Goal: Information Seeking & Learning: Understand process/instructions

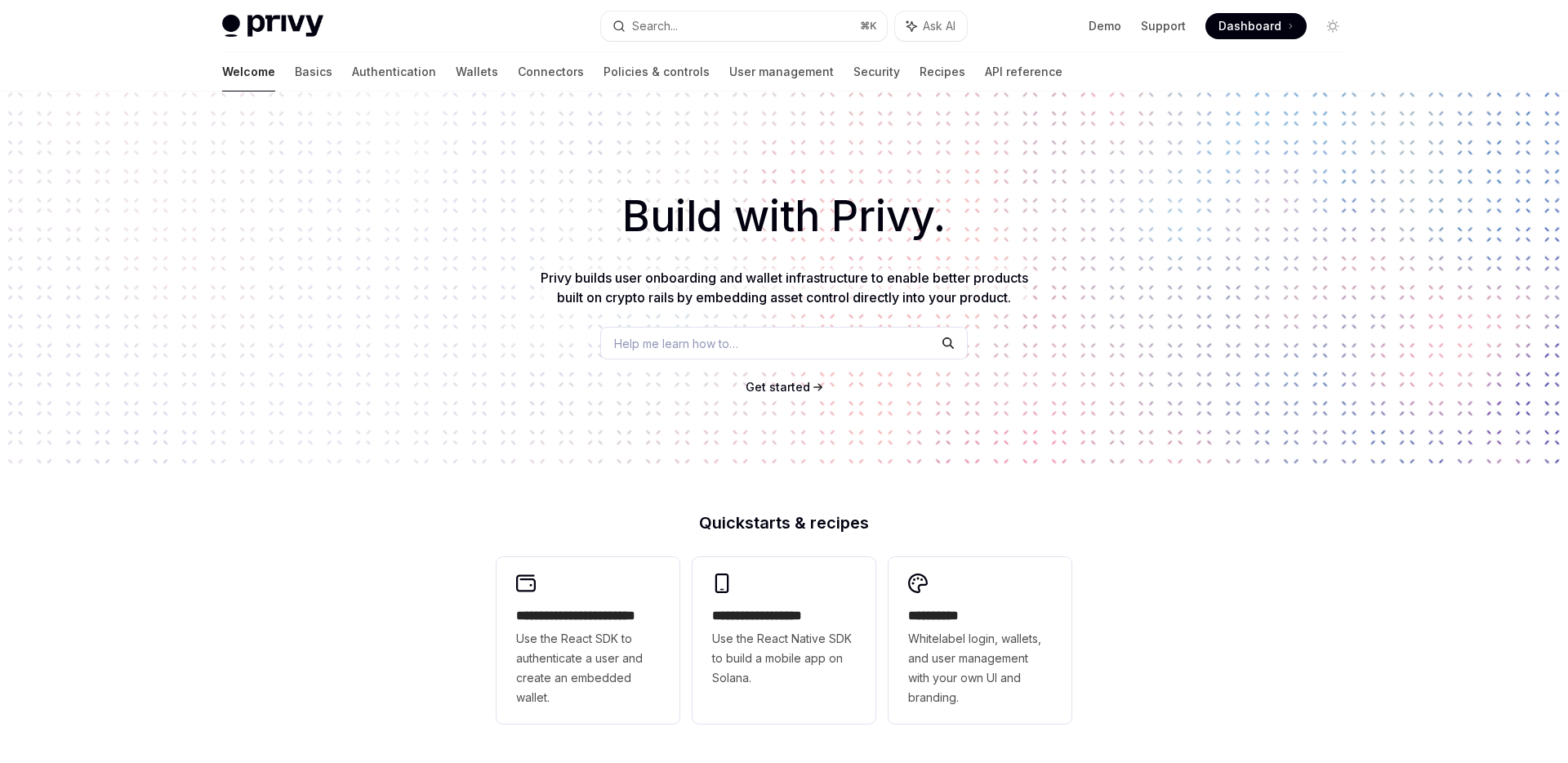
click at [871, 79] on div "Welcome Basics Authentication Wallets Connectors Policies & controls User manag…" at bounding box center [642, 72] width 840 height 40
click at [985, 79] on link "API reference" at bounding box center [1024, 72] width 77 height 40
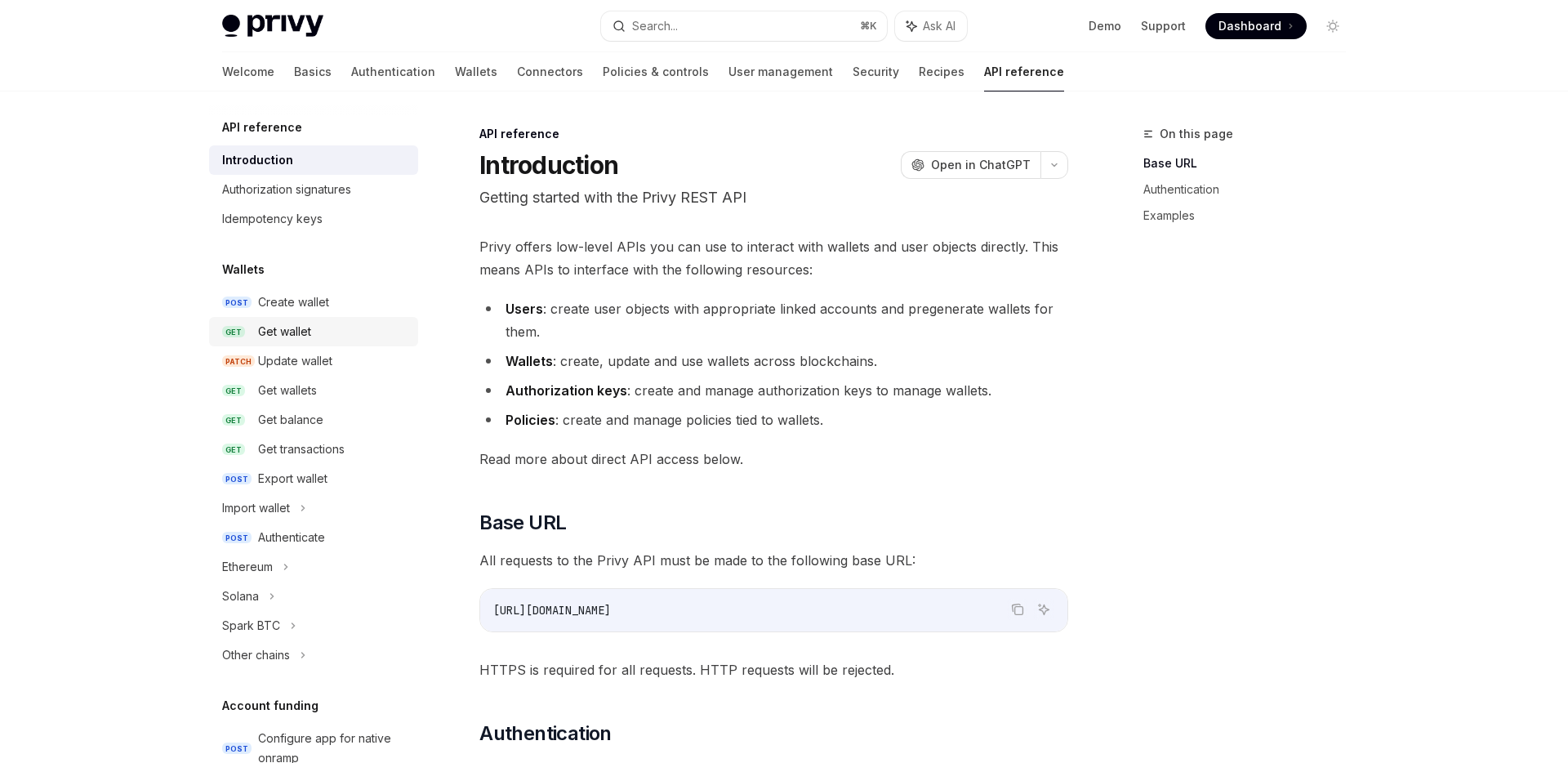
click at [257, 345] on link "GET Get wallet" at bounding box center [313, 332] width 209 height 29
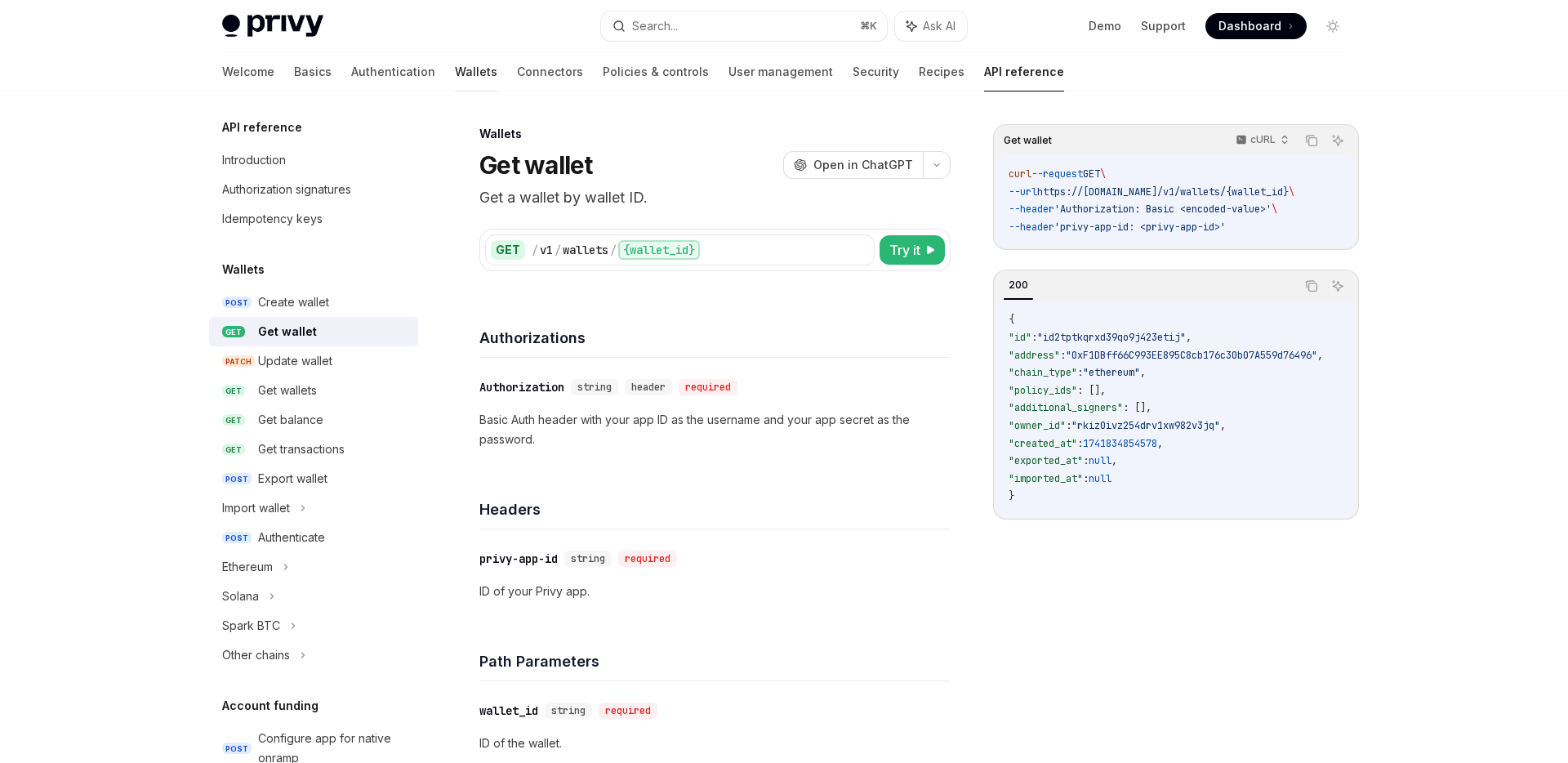
click at [455, 75] on link "Wallets" at bounding box center [477, 72] width 43 height 40
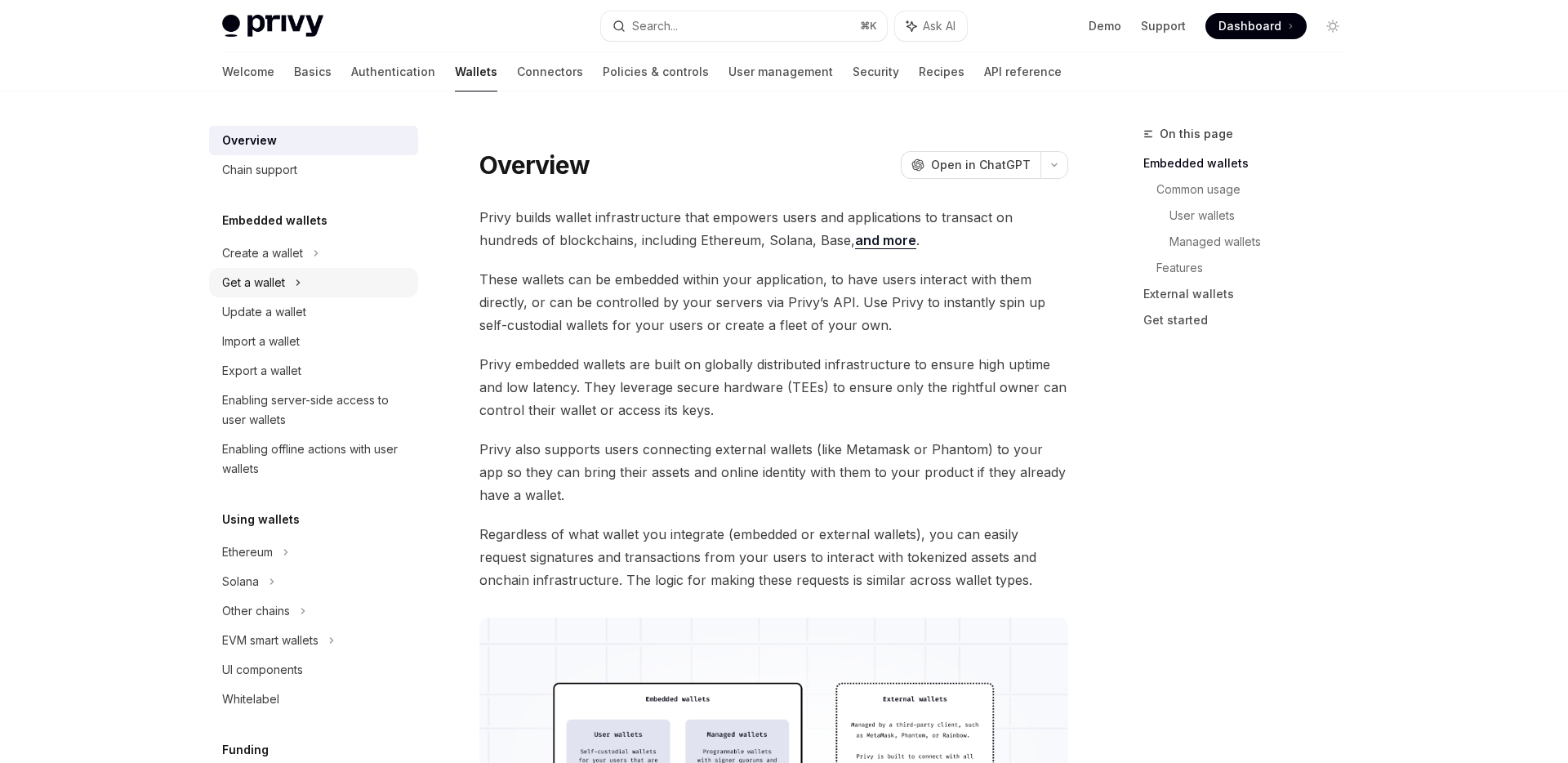
click at [286, 269] on div "Get a wallet" at bounding box center [313, 282] width 209 height 29
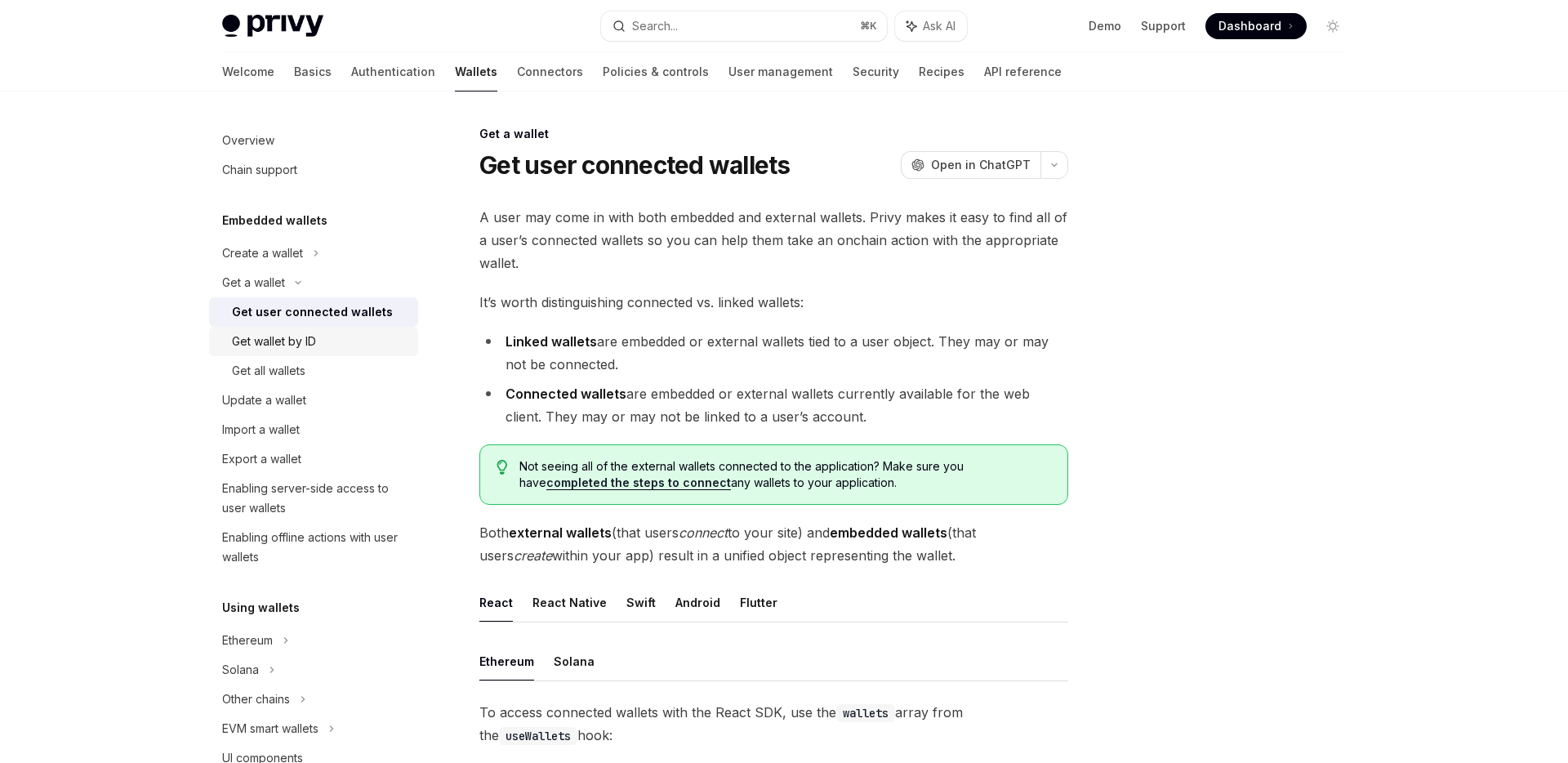
click at [268, 338] on div "Get wallet by ID" at bounding box center [274, 341] width 84 height 19
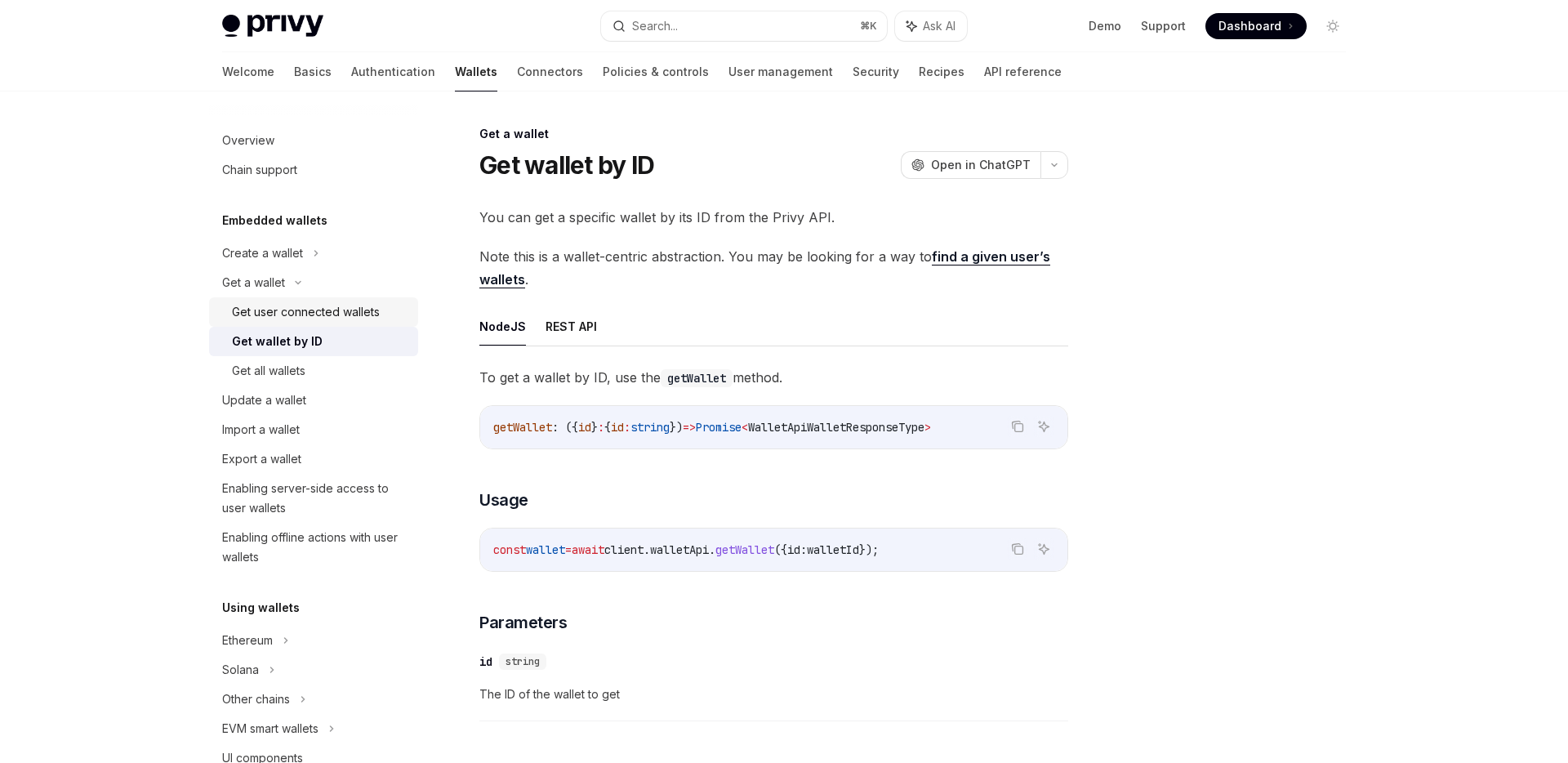
click at [273, 313] on div "Get user connected wallets" at bounding box center [305, 312] width 148 height 19
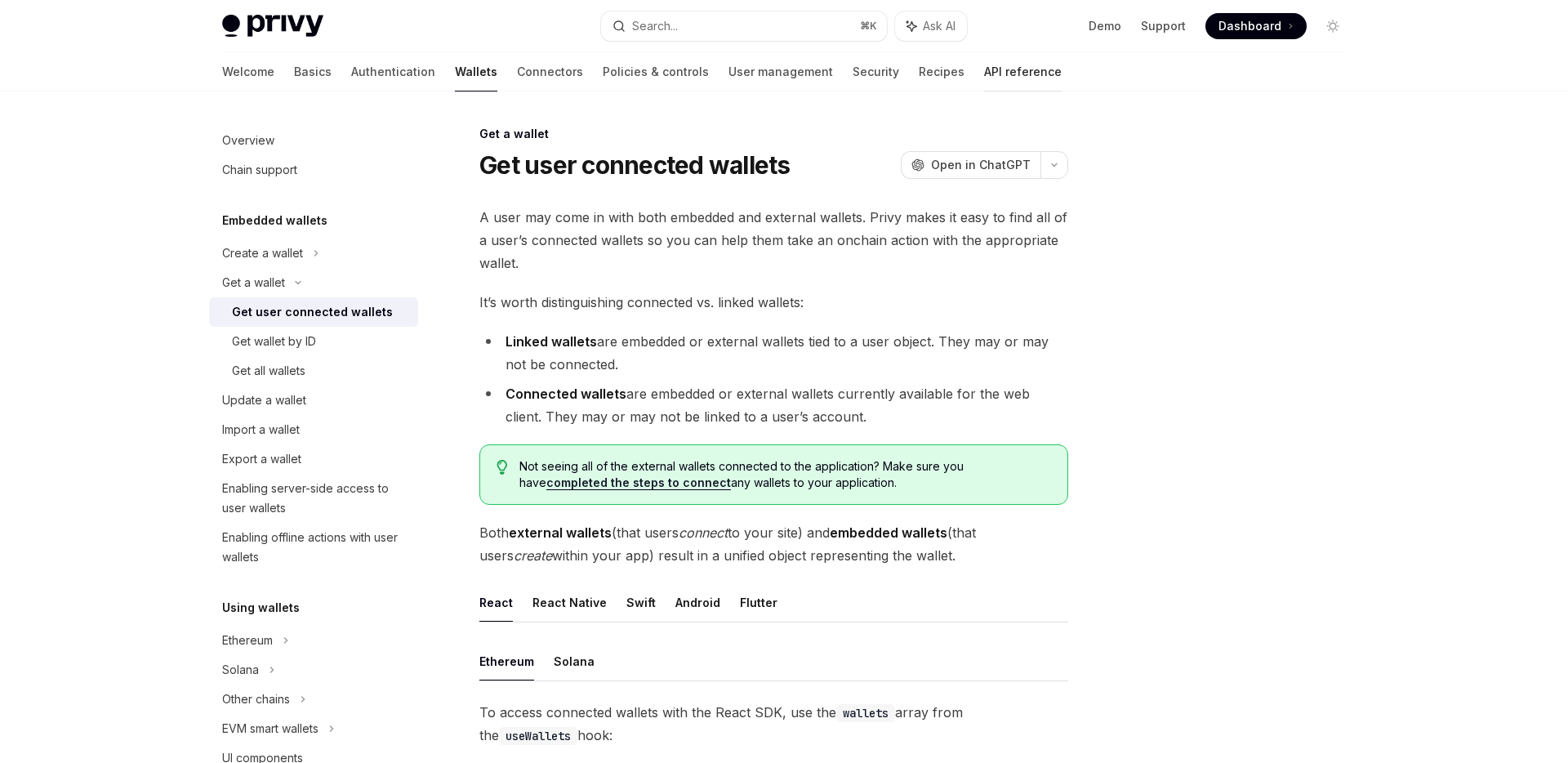
click at [984, 73] on link "API reference" at bounding box center [1023, 72] width 77 height 40
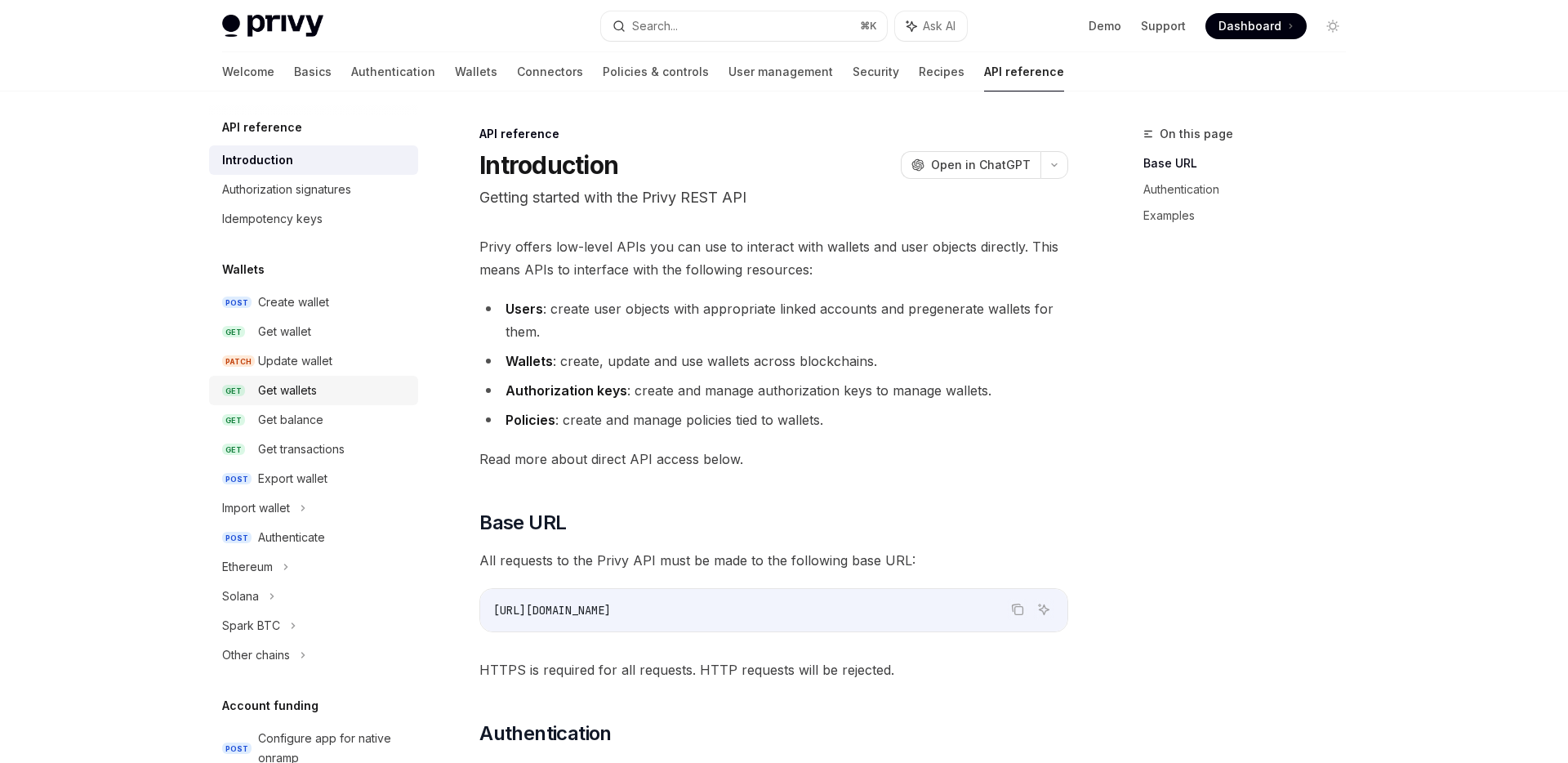
click at [335, 382] on div "Get wallets" at bounding box center [333, 391] width 150 height 19
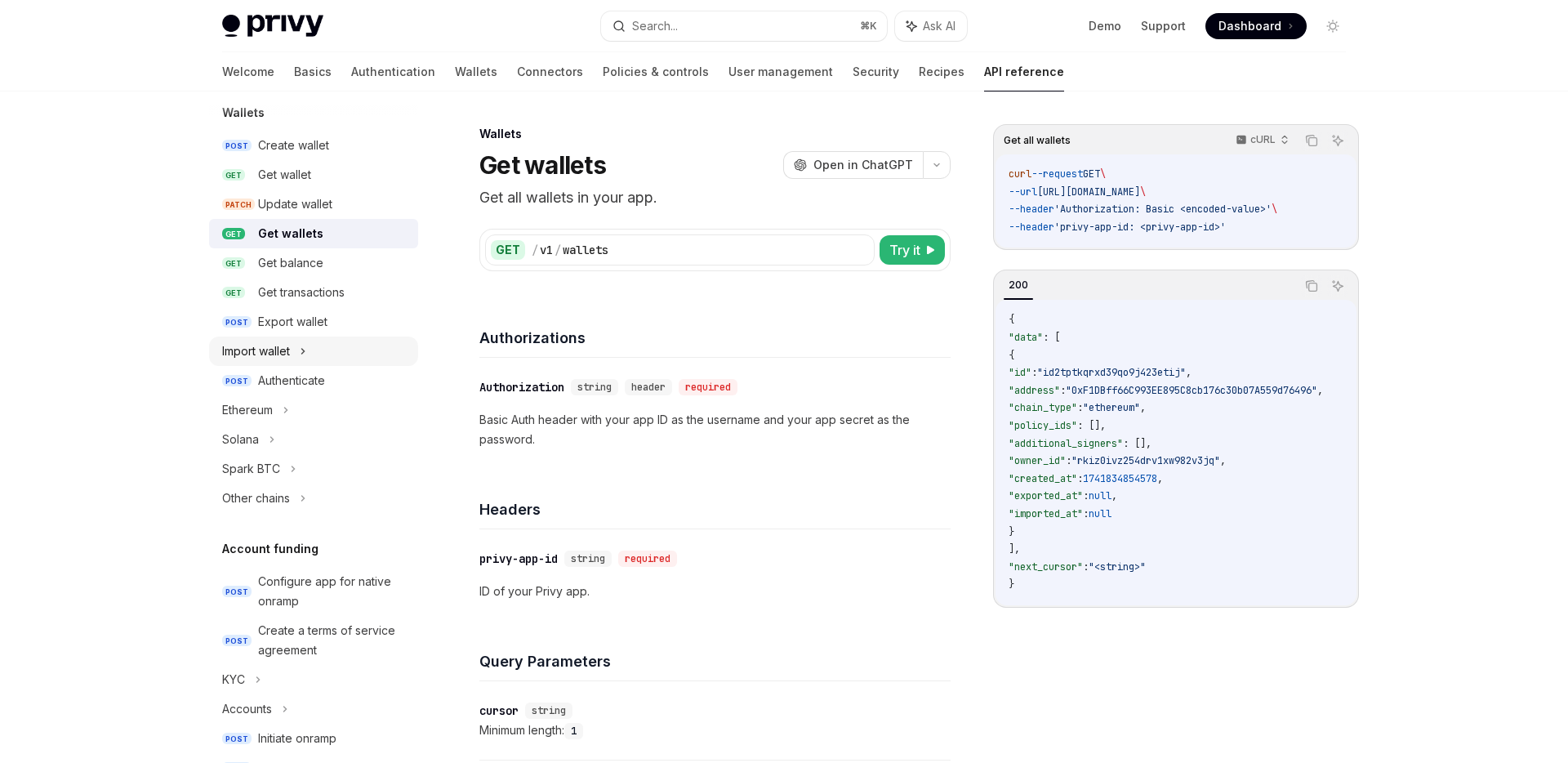
scroll to position [156, 0]
click at [307, 285] on div "Get transactions" at bounding box center [302, 294] width 87 height 19
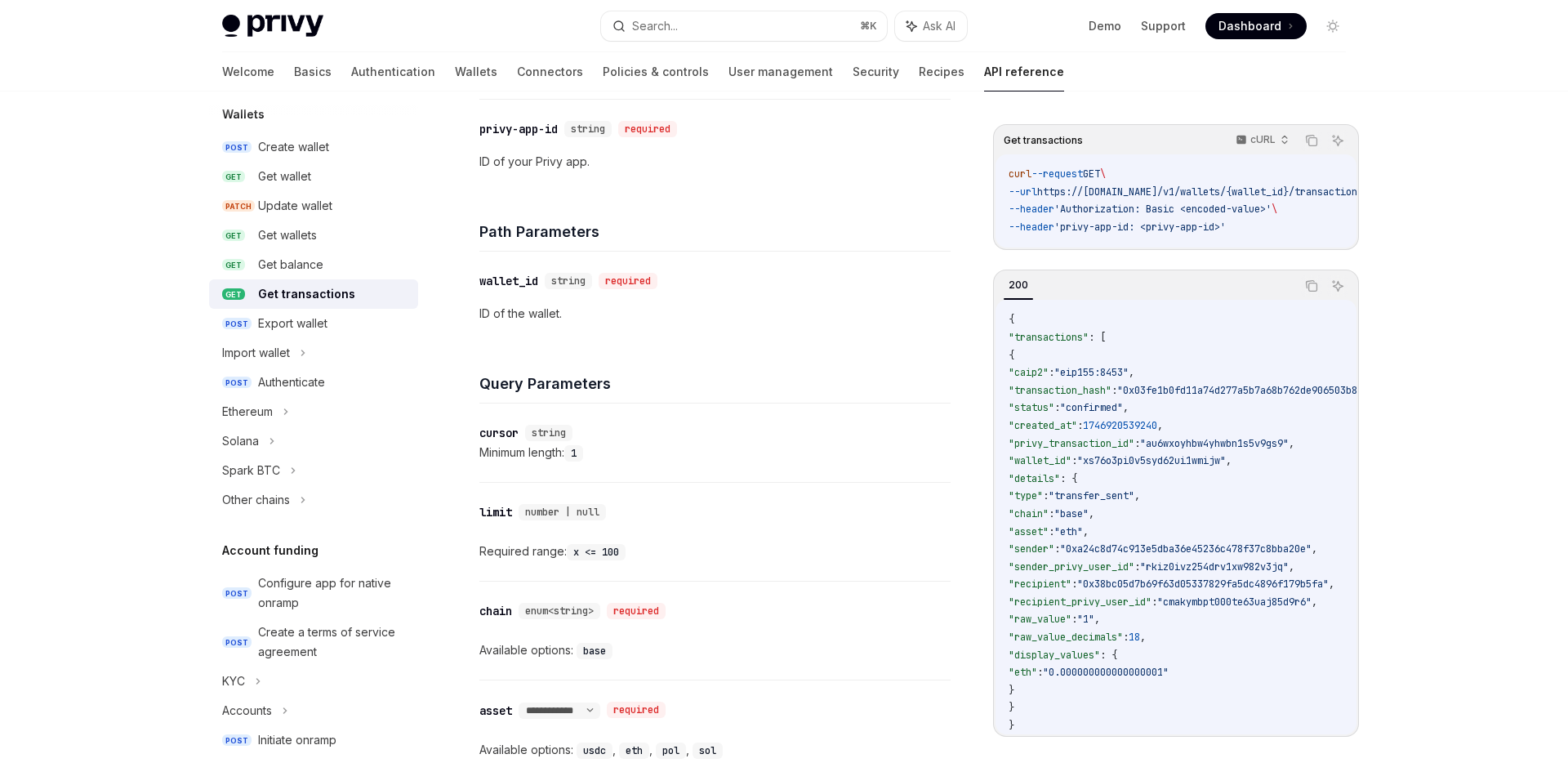
scroll to position [436, 0]
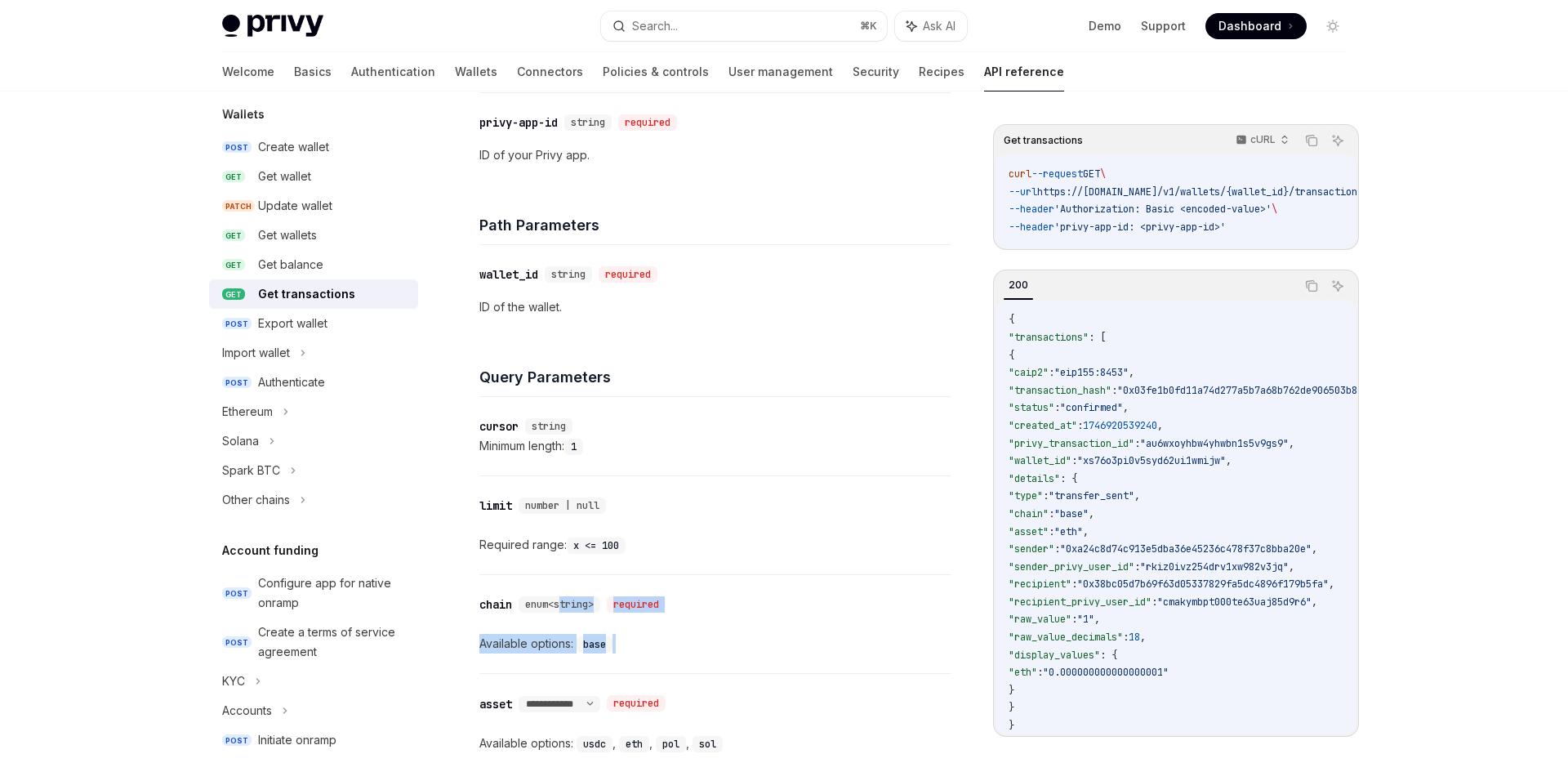
drag, startPoint x: 561, startPoint y: 607, endPoint x: 616, endPoint y: 668, distance: 82.1
click at [616, 668] on div "​ chain enum<string> required Available options: base" at bounding box center [714, 624] width 471 height 98
click at [628, 664] on div "​ chain enum<string> required Available options: base" at bounding box center [714, 624] width 471 height 98
drag, startPoint x: 628, startPoint y: 664, endPoint x: 477, endPoint y: 597, distance: 165.2
click at [479, 597] on div "​ chain enum<string> required Available options: base" at bounding box center [714, 624] width 471 height 98
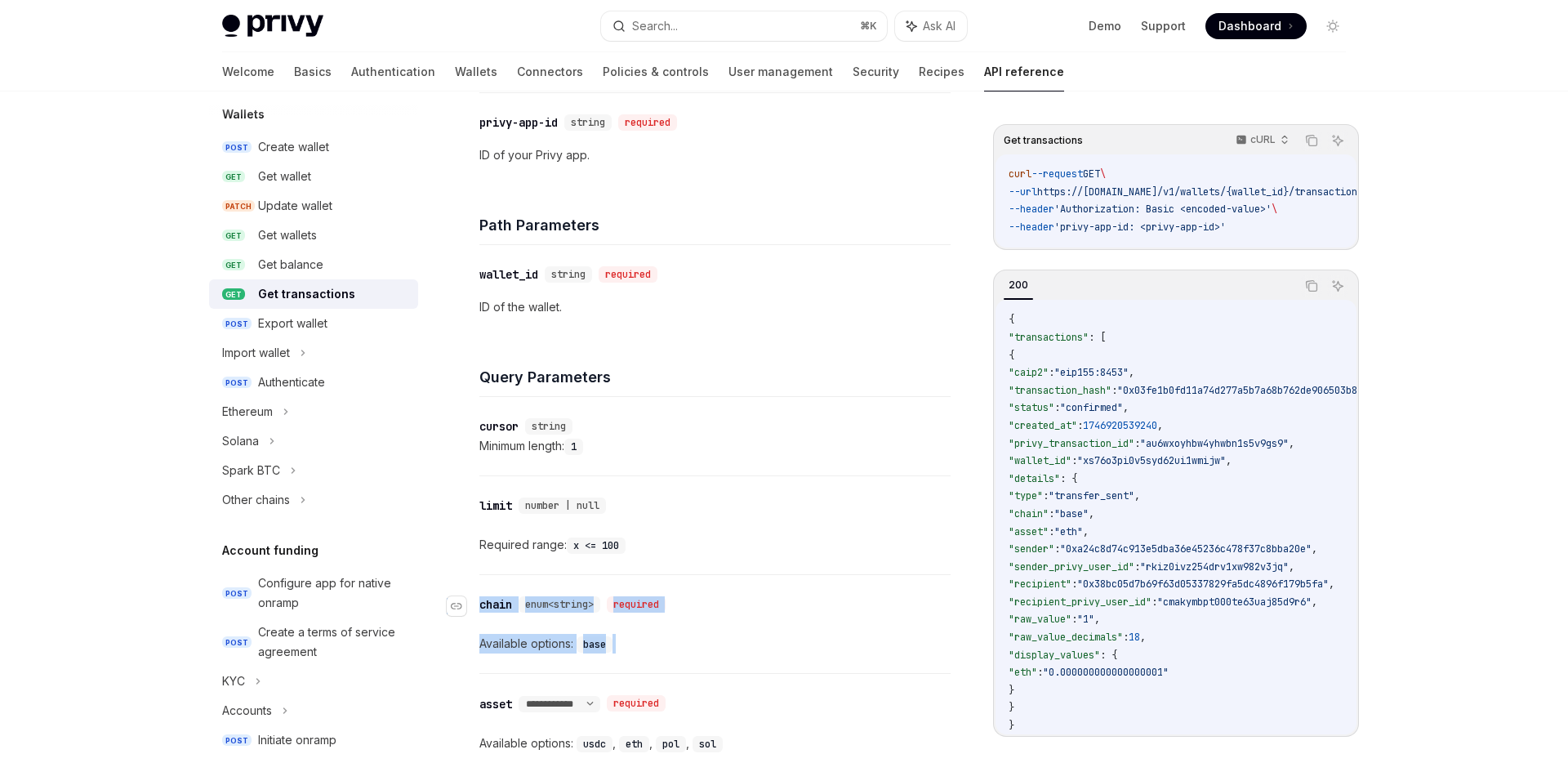
click at [477, 597] on link "​" at bounding box center [463, 606] width 33 height 33
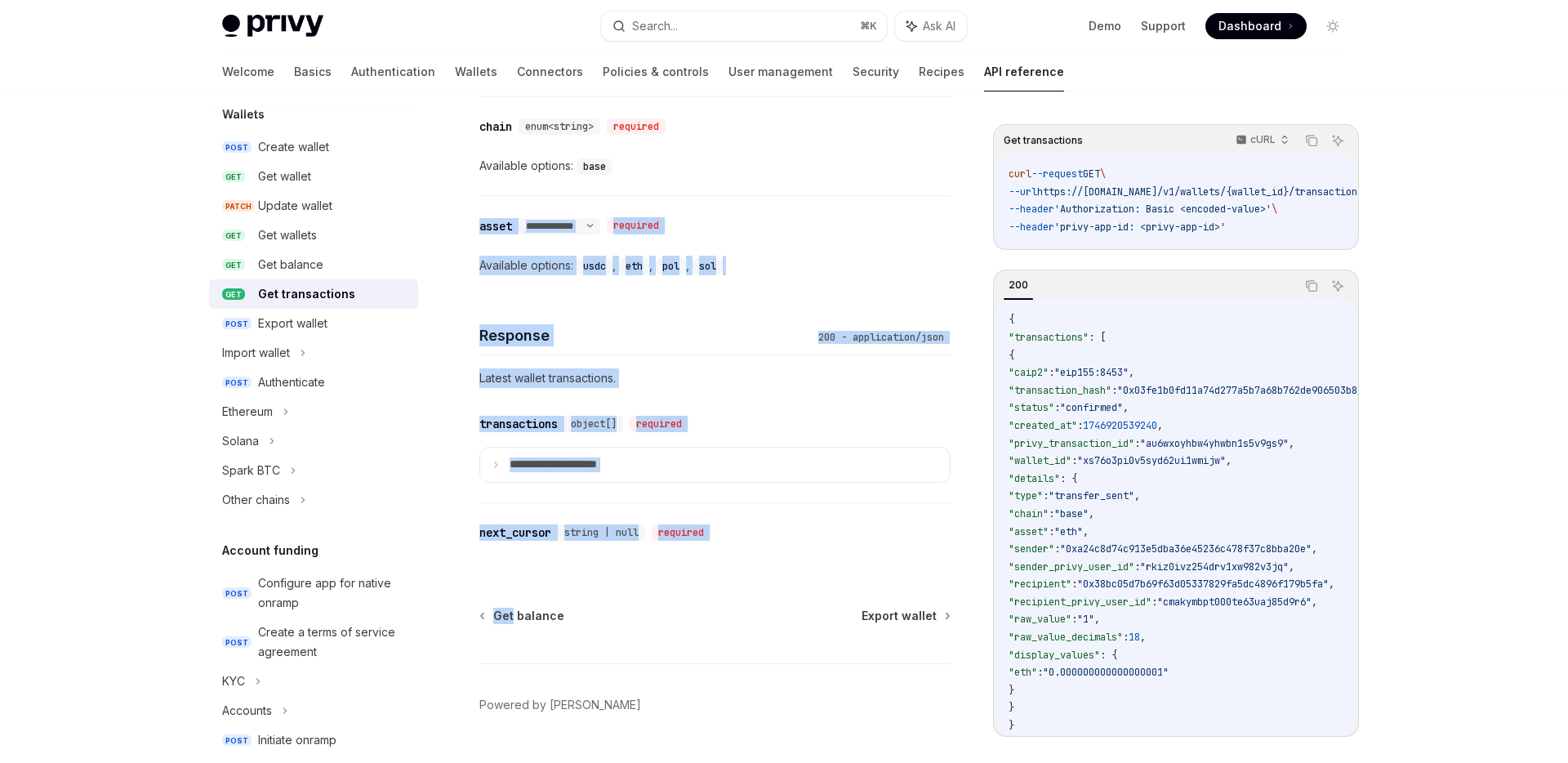
scroll to position [924, 0]
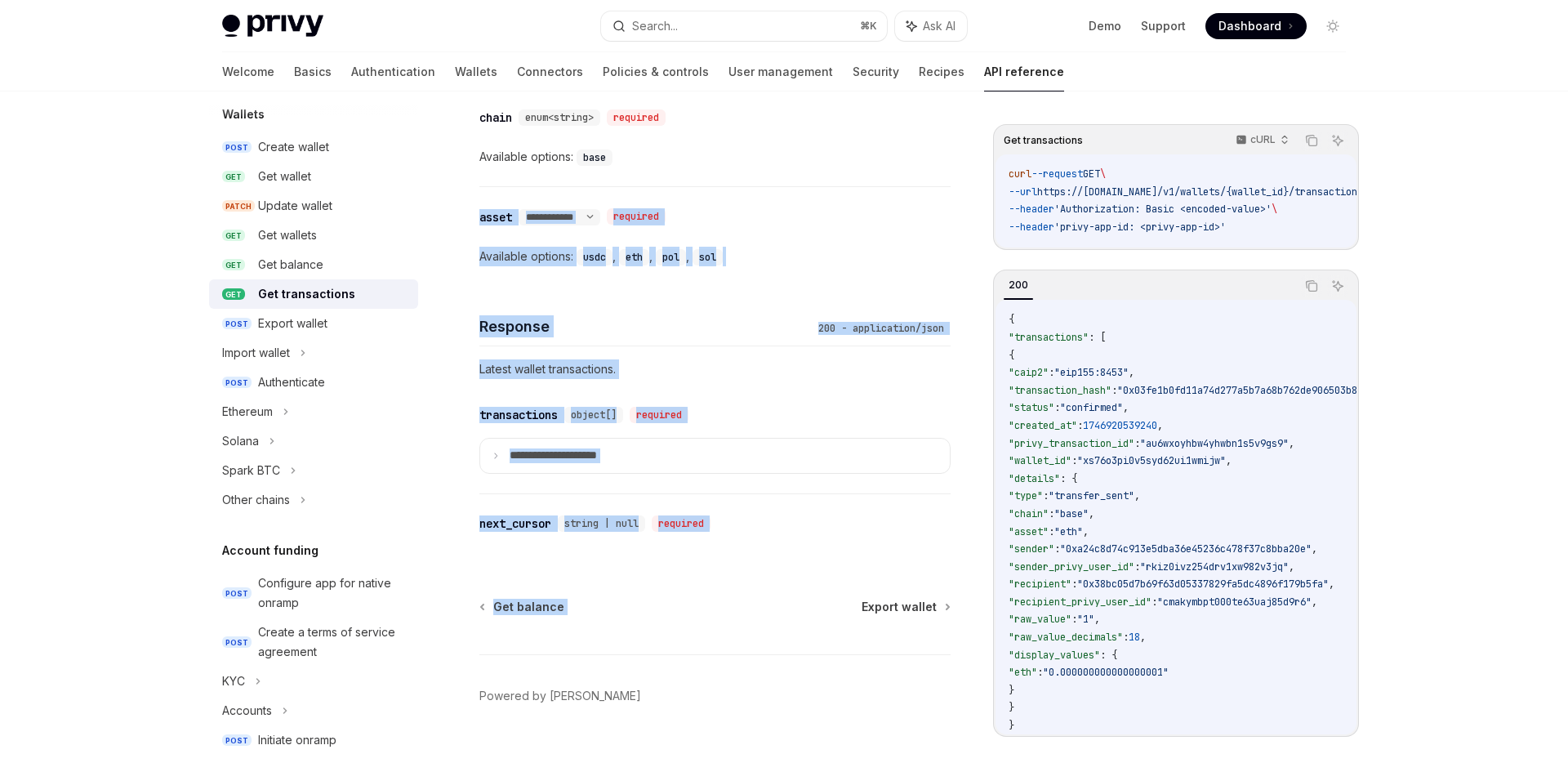
drag, startPoint x: 477, startPoint y: 597, endPoint x: 588, endPoint y: 602, distance: 111.1
click at [688, 477] on div "**********" at bounding box center [714, 440] width 471 height 108
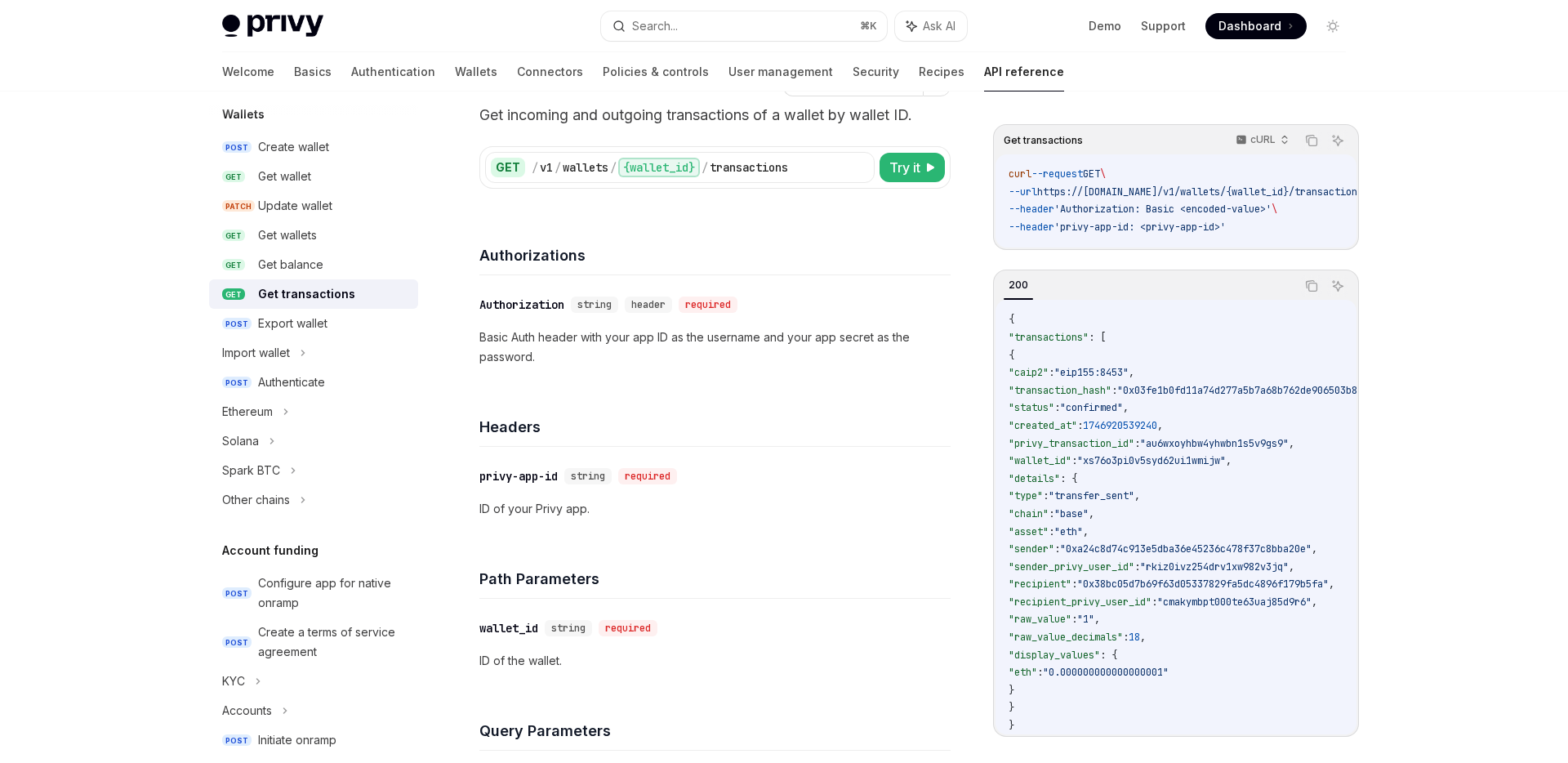
scroll to position [0, 0]
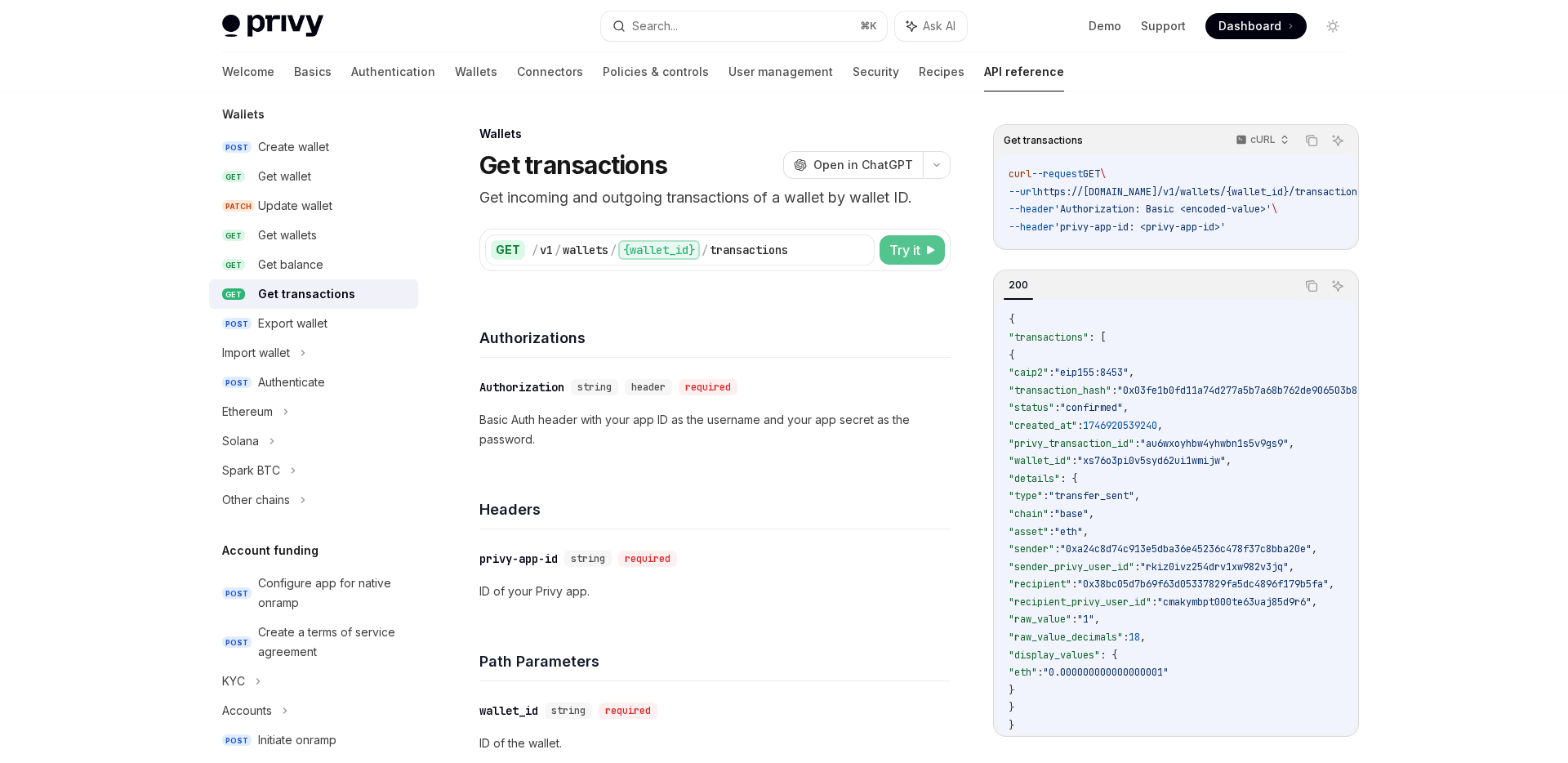
click at [914, 257] on span "Try it" at bounding box center [905, 249] width 31 height 19
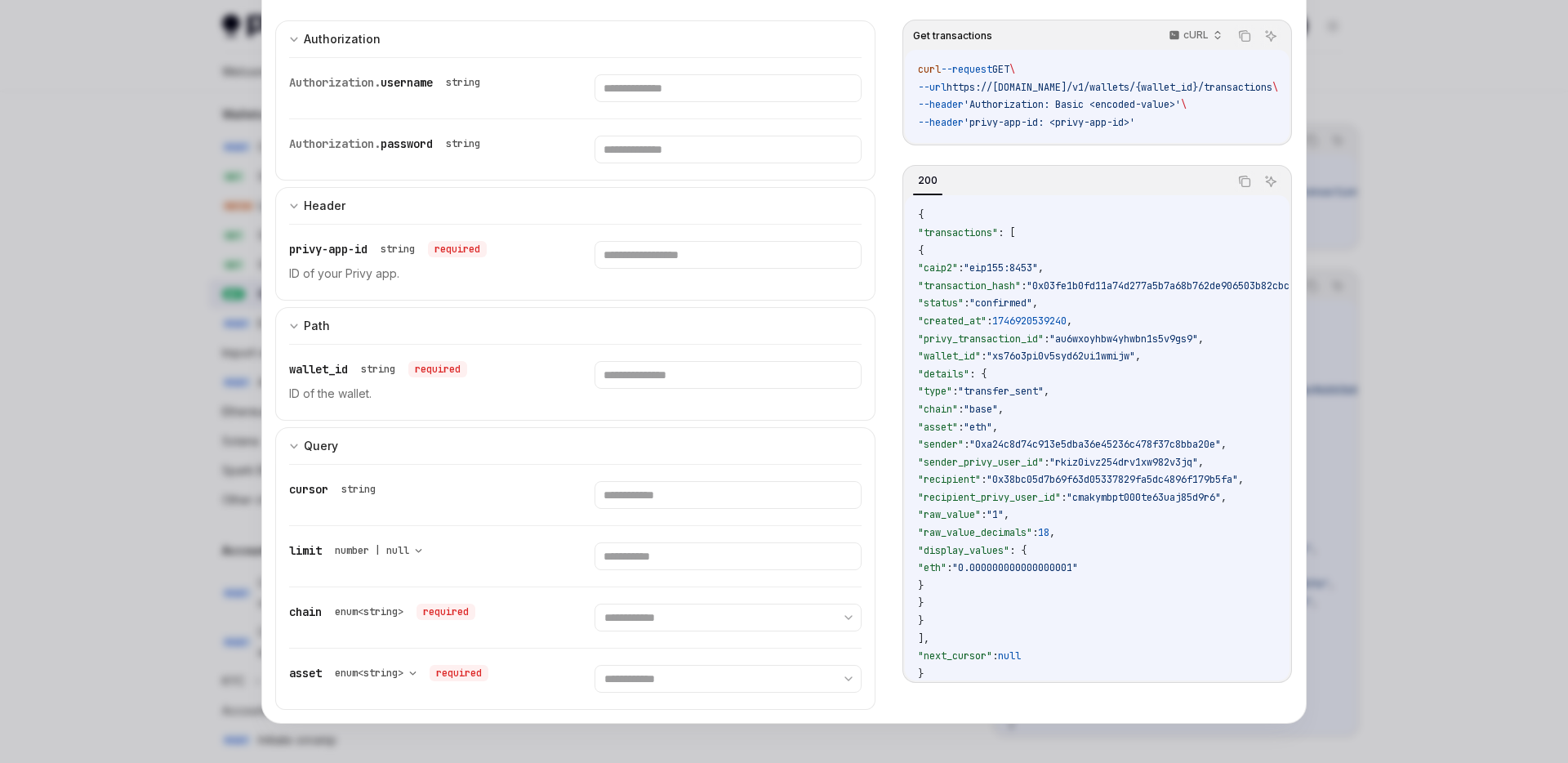
scroll to position [54, 0]
click at [670, 628] on select "**********" at bounding box center [727, 617] width 266 height 28
click at [610, 612] on select "**********" at bounding box center [727, 617] width 266 height 28
click at [548, 617] on div "chain enum<string> required" at bounding box center [421, 611] width 266 height 16
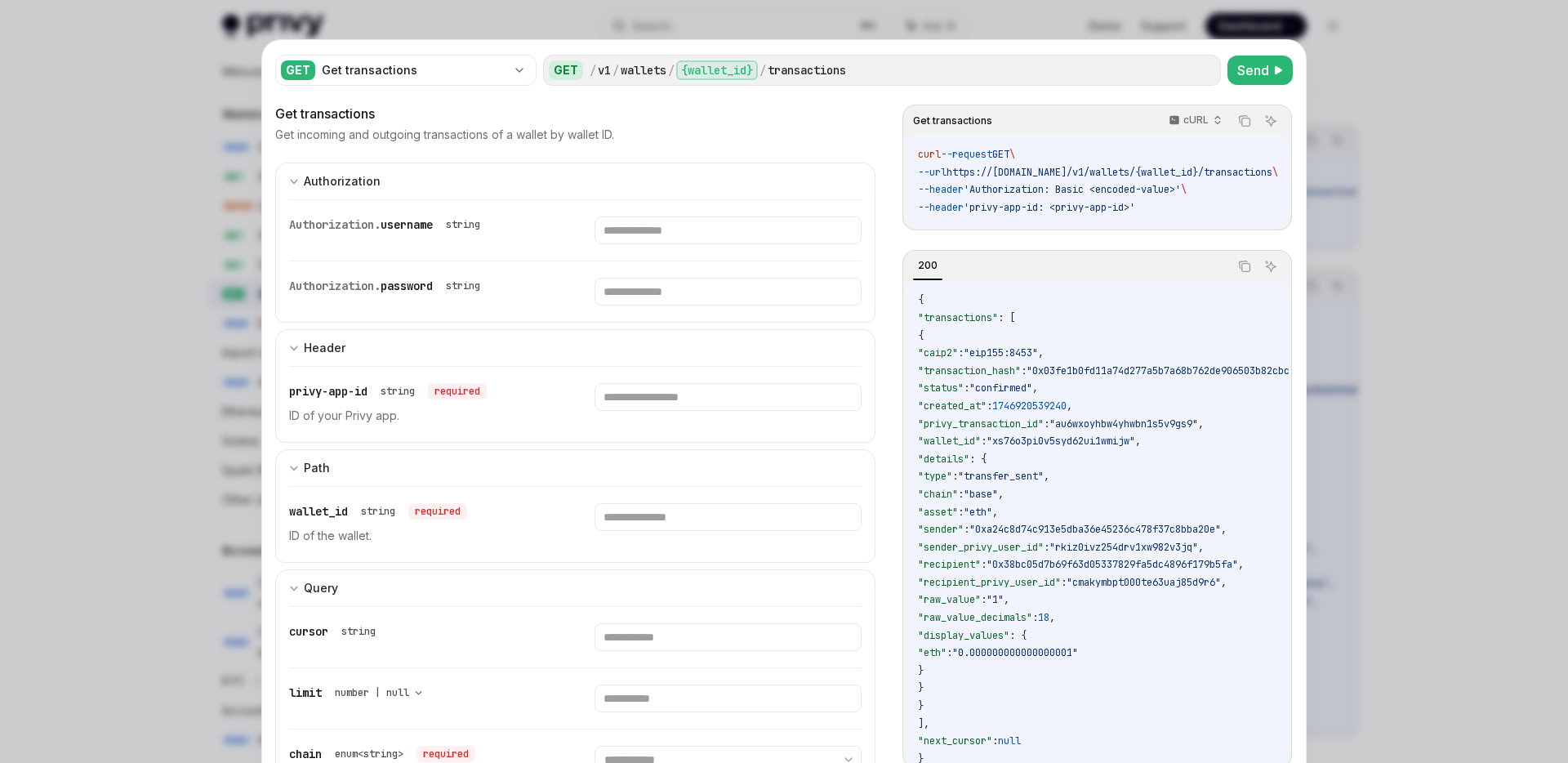
click at [193, 566] on div at bounding box center [784, 381] width 1568 height 763
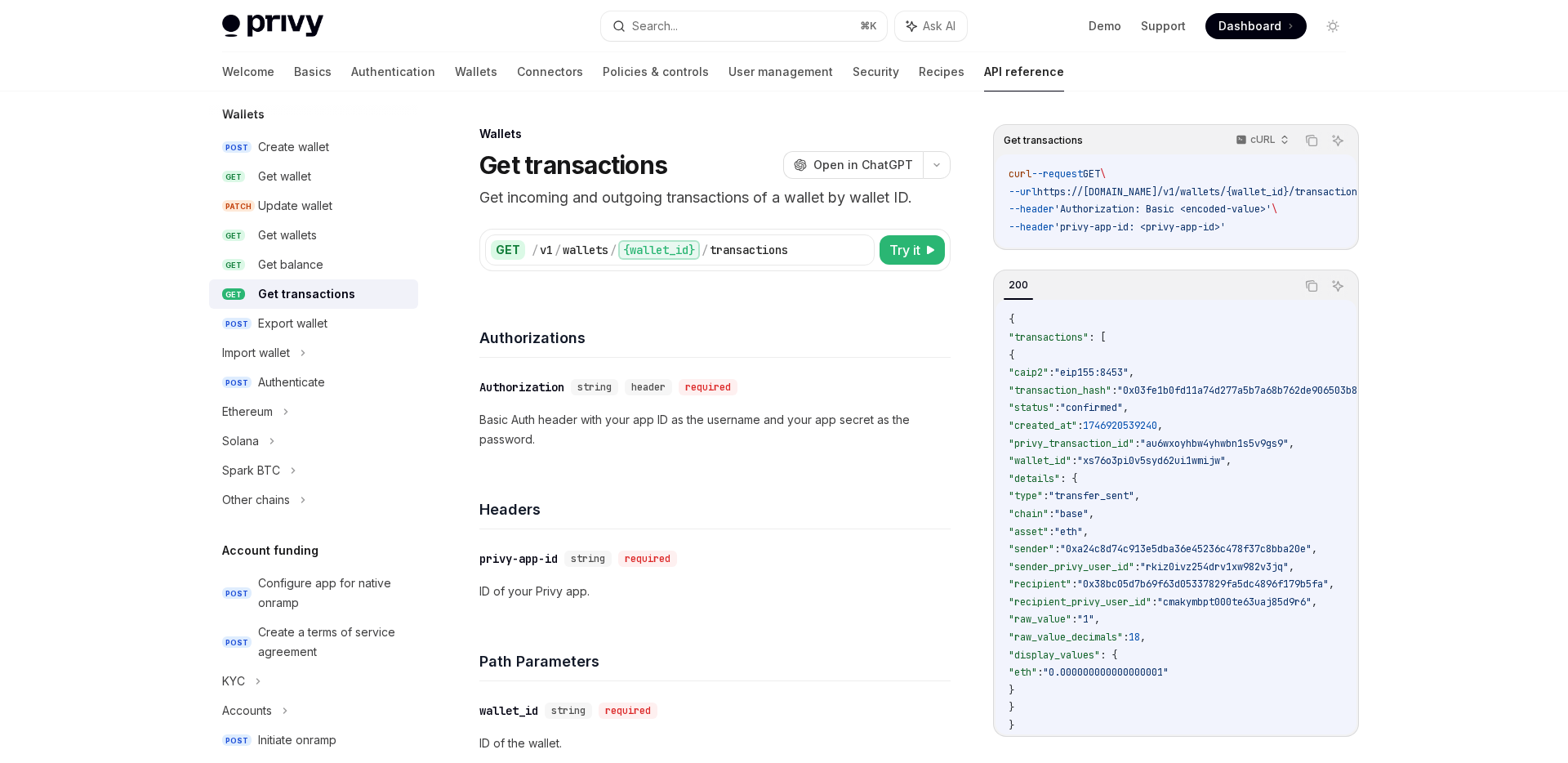
type textarea "*"
